Goal: Check status: Check status

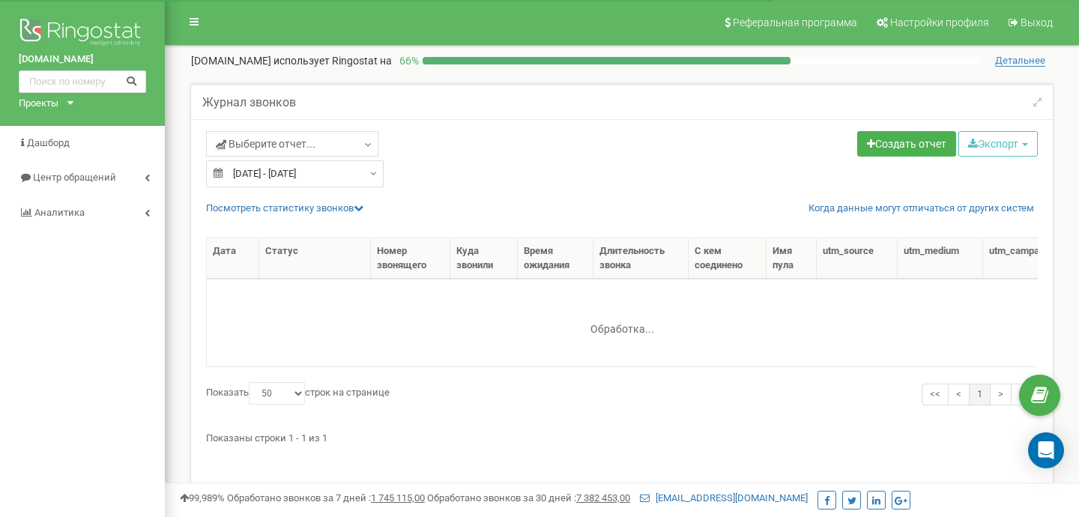
select select "50"
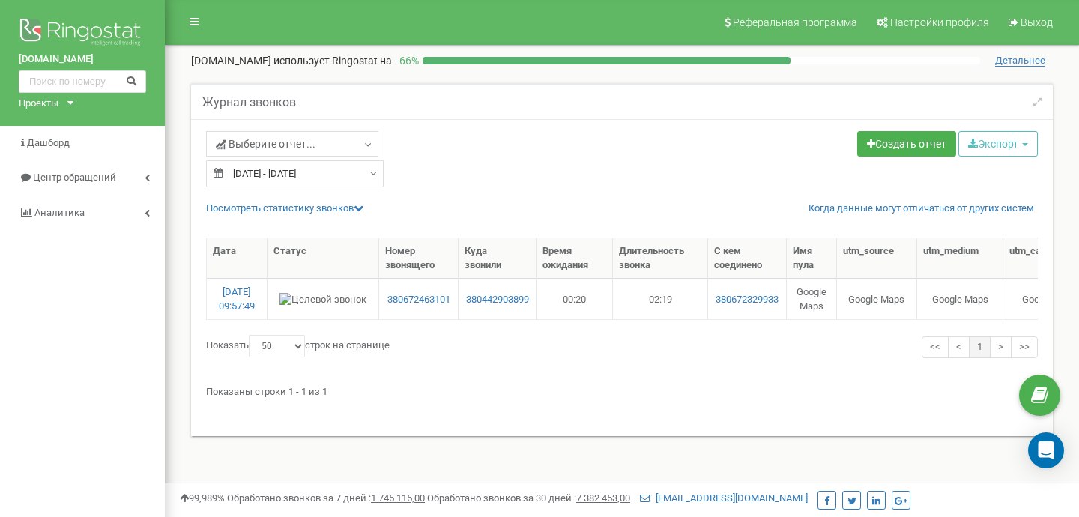
click at [370, 175] on div "[DATE] - [DATE]" at bounding box center [295, 173] width 178 height 27
type input "[DATE]"
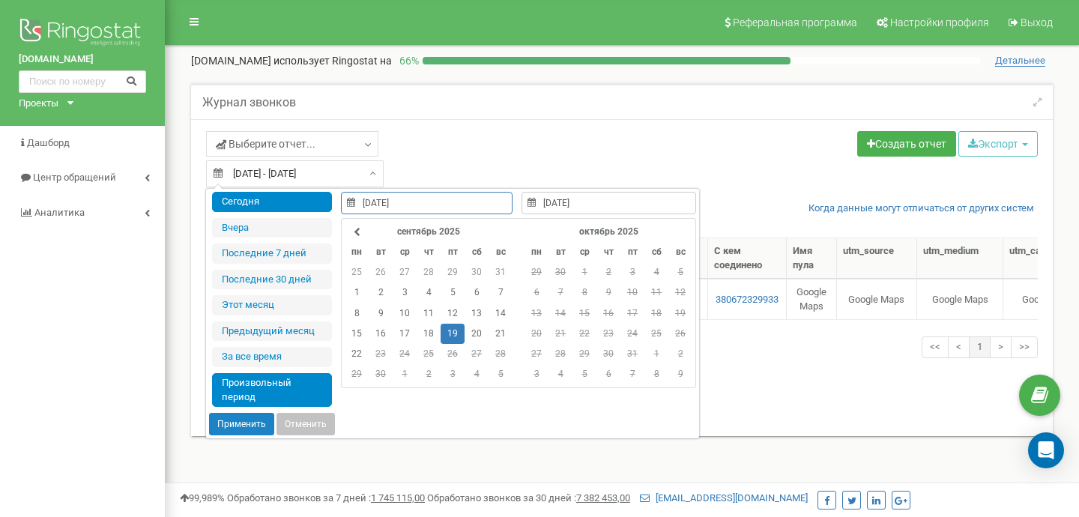
type input "[DATE]"
click at [302, 201] on li "Сегодня" at bounding box center [272, 202] width 120 height 20
type input "[DATE] - [DATE]"
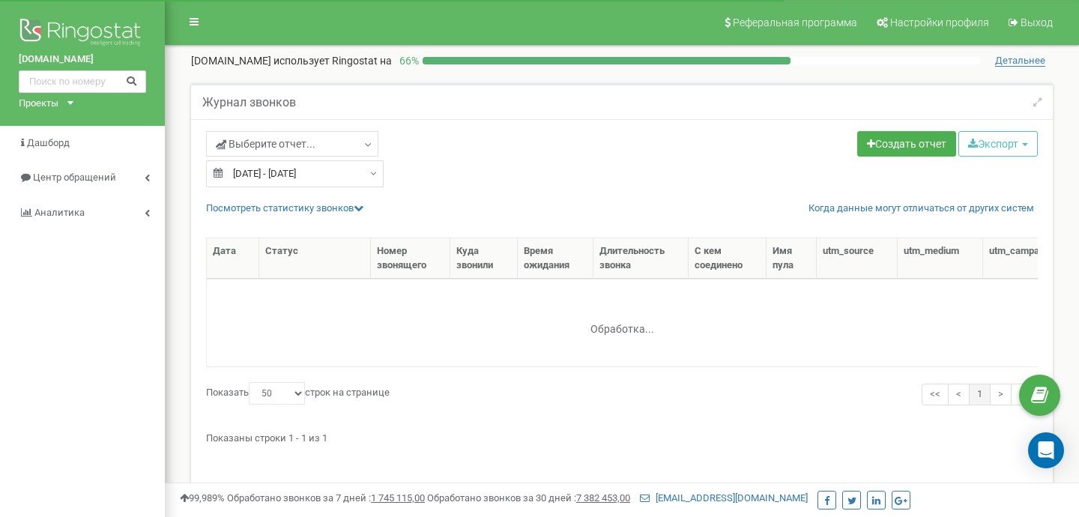
select select "50"
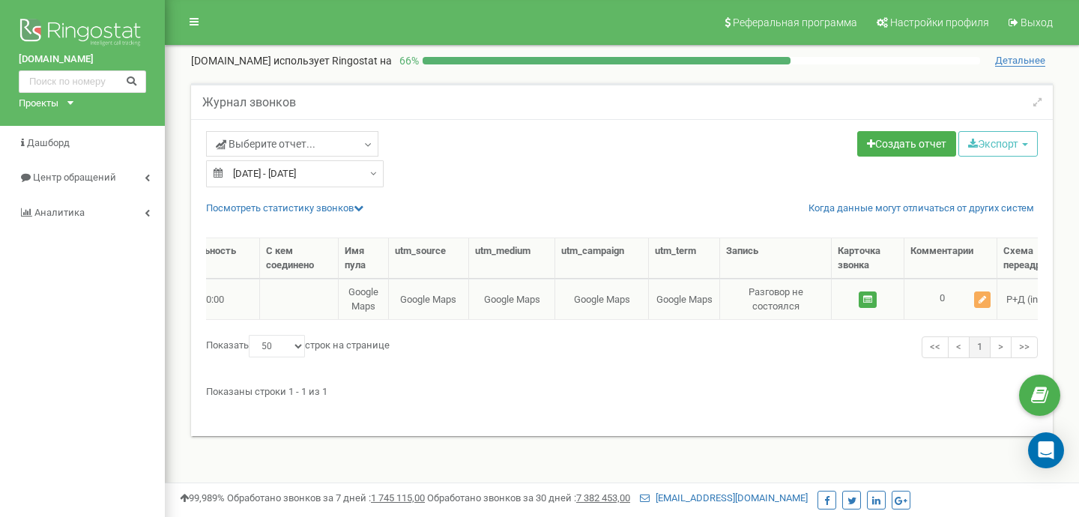
scroll to position [0, 458]
